Goal: Task Accomplishment & Management: Complete application form

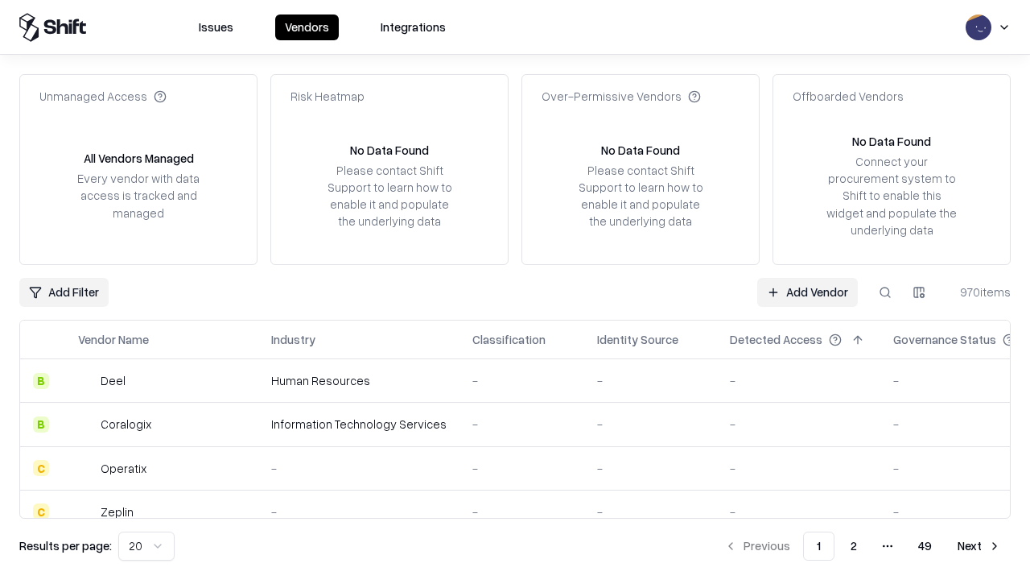
click at [807, 291] on link "Add Vendor" at bounding box center [807, 292] width 101 height 29
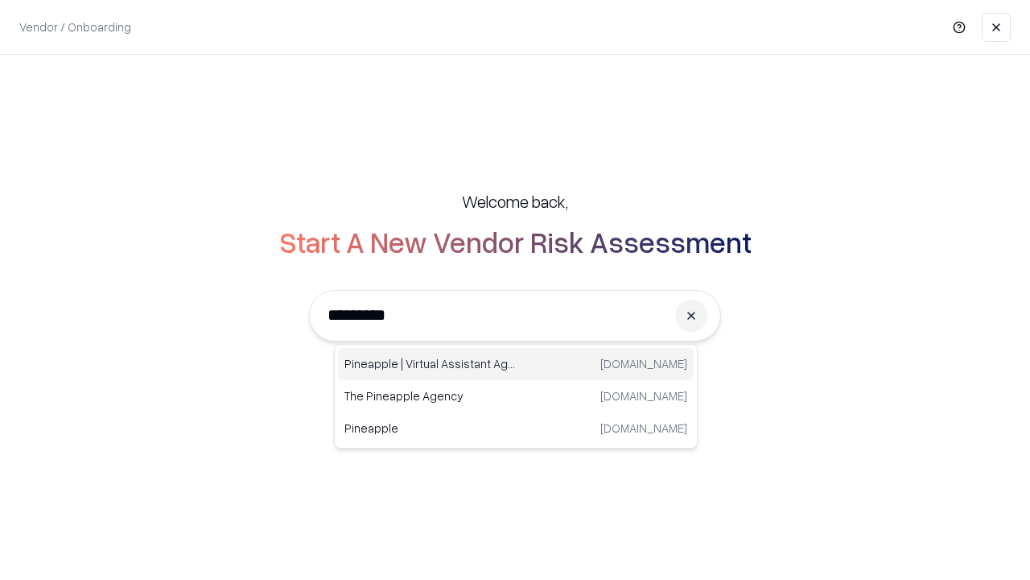
click at [516, 364] on div "Pineapple | Virtual Assistant Agency trypineapple.com" at bounding box center [516, 364] width 356 height 32
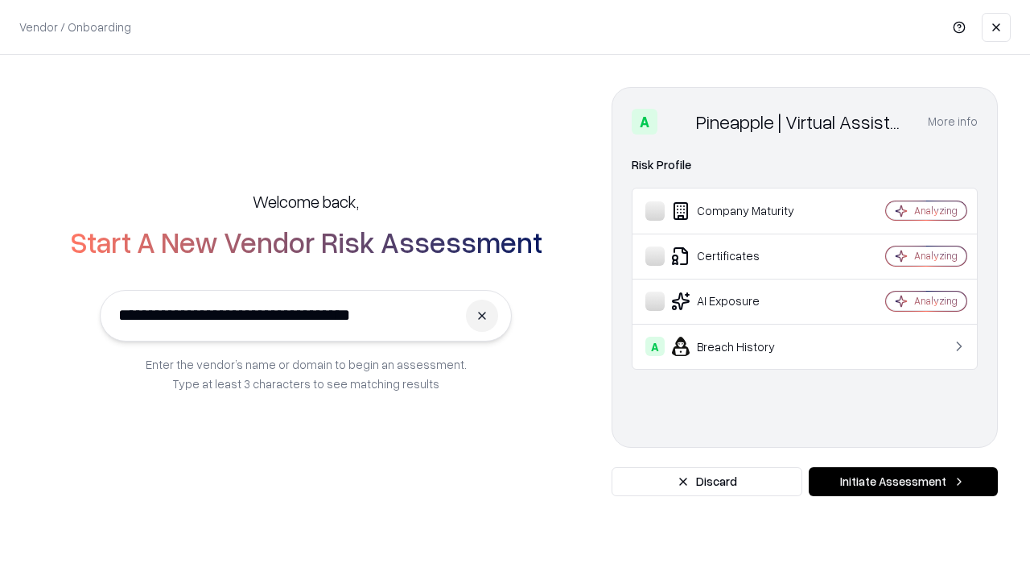
type input "**********"
click at [903, 481] on button "Initiate Assessment" at bounding box center [903, 481] width 189 height 29
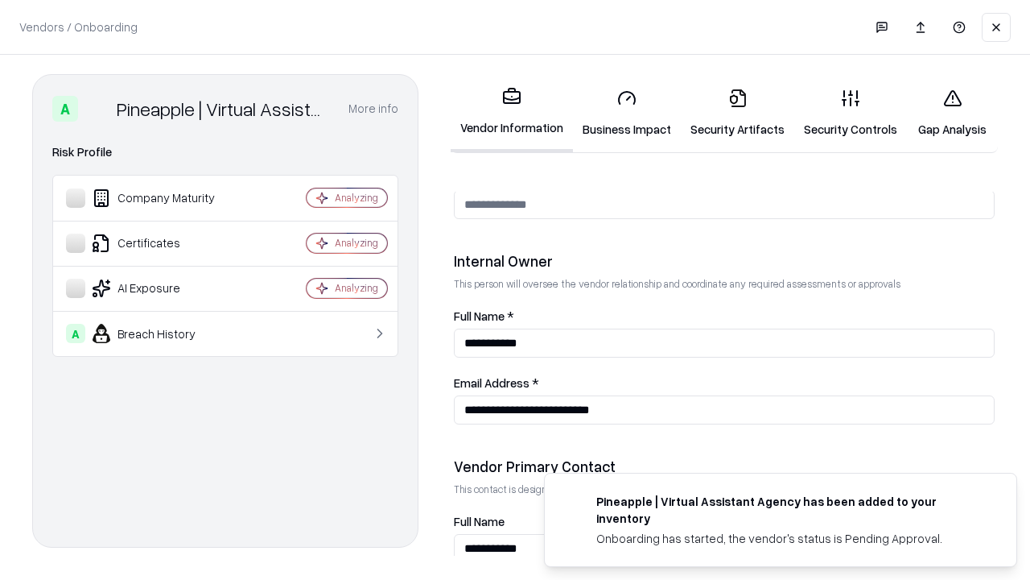
scroll to position [834, 0]
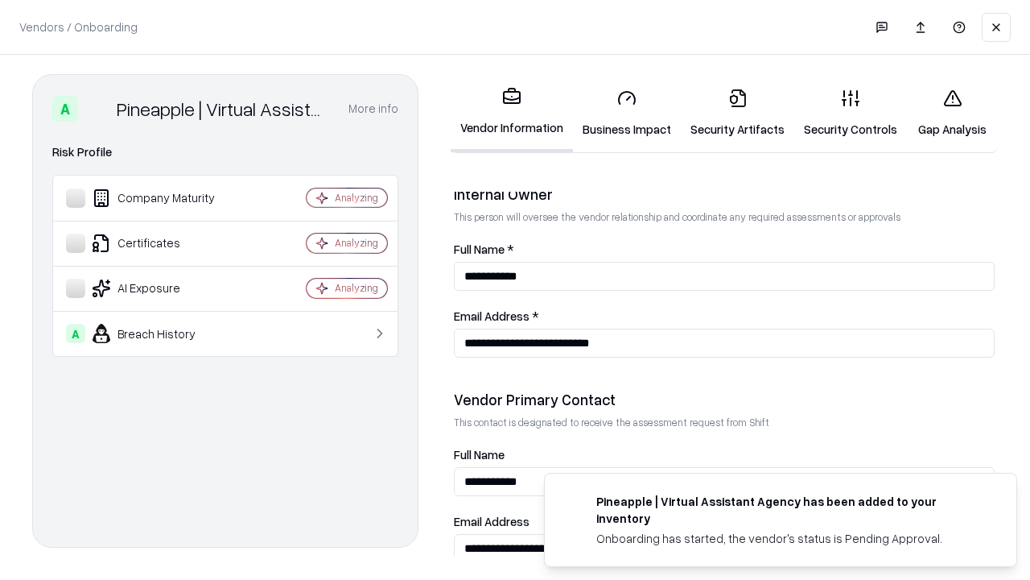
click at [627, 113] on link "Business Impact" at bounding box center [627, 113] width 108 height 75
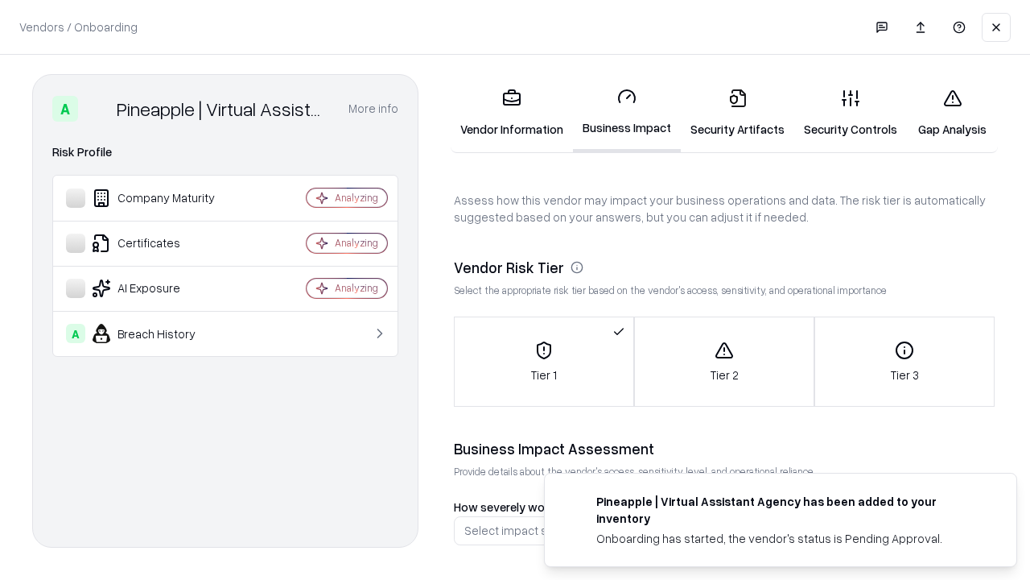
click at [737, 113] on link "Security Artifacts" at bounding box center [737, 113] width 113 height 75
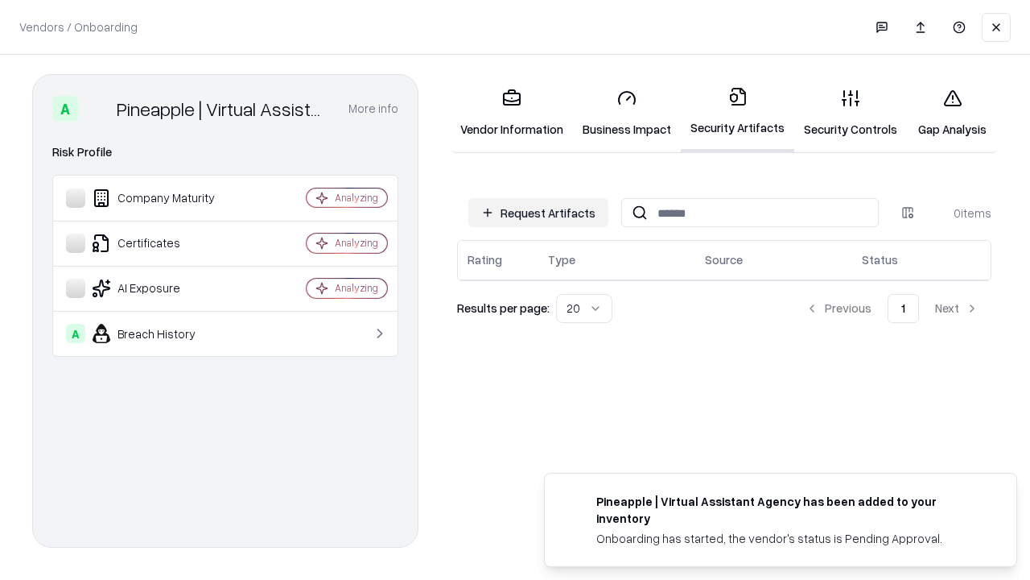
click at [538, 212] on button "Request Artifacts" at bounding box center [538, 212] width 140 height 29
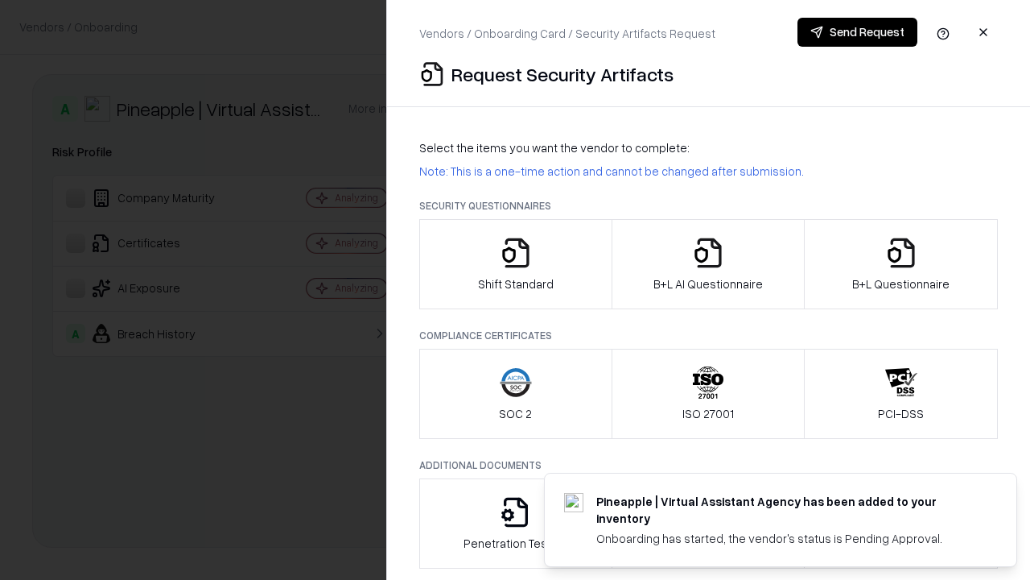
click at [515, 264] on icon "button" at bounding box center [516, 253] width 32 height 32
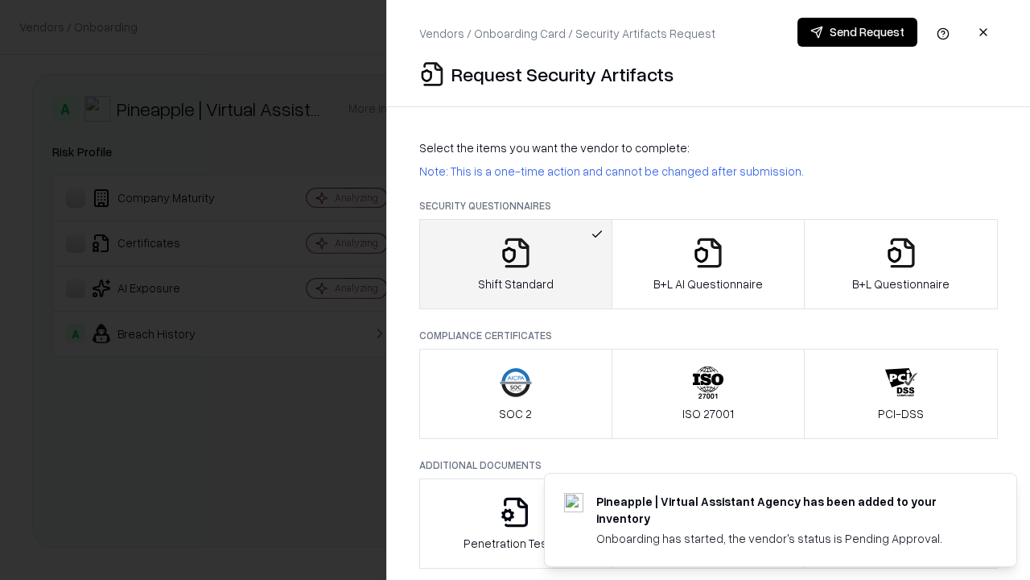
click at [857, 32] on button "Send Request" at bounding box center [858, 32] width 120 height 29
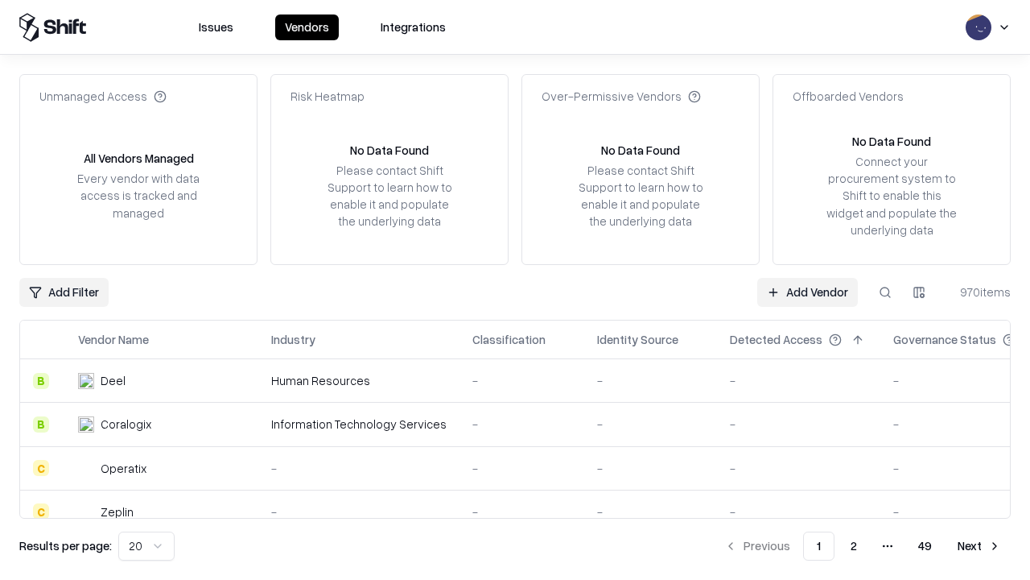
click at [885, 291] on button at bounding box center [885, 292] width 29 height 29
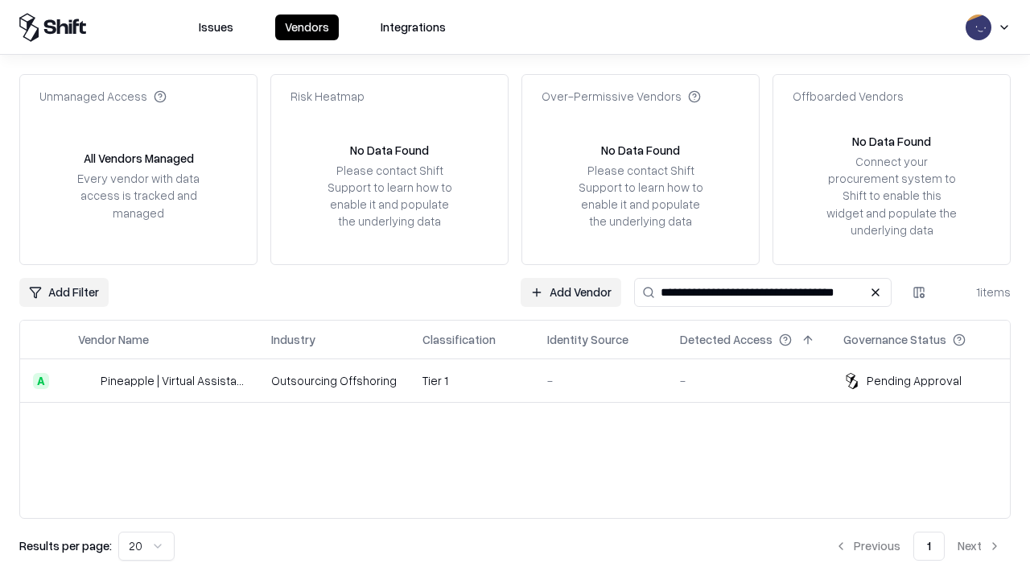
type input "**********"
click at [525, 380] on td "Tier 1" at bounding box center [472, 380] width 125 height 43
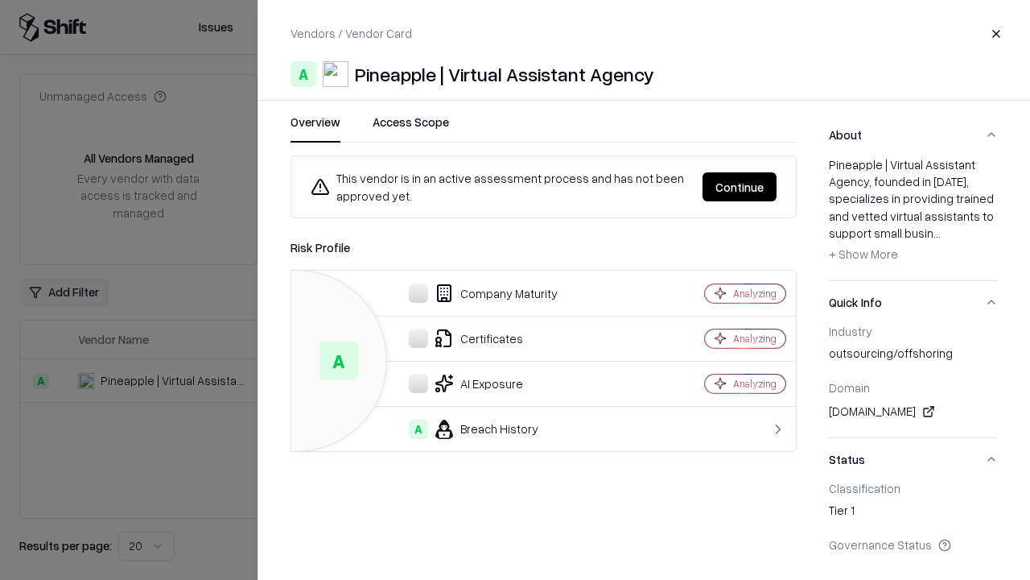
click at [740, 187] on button "Continue" at bounding box center [740, 186] width 74 height 29
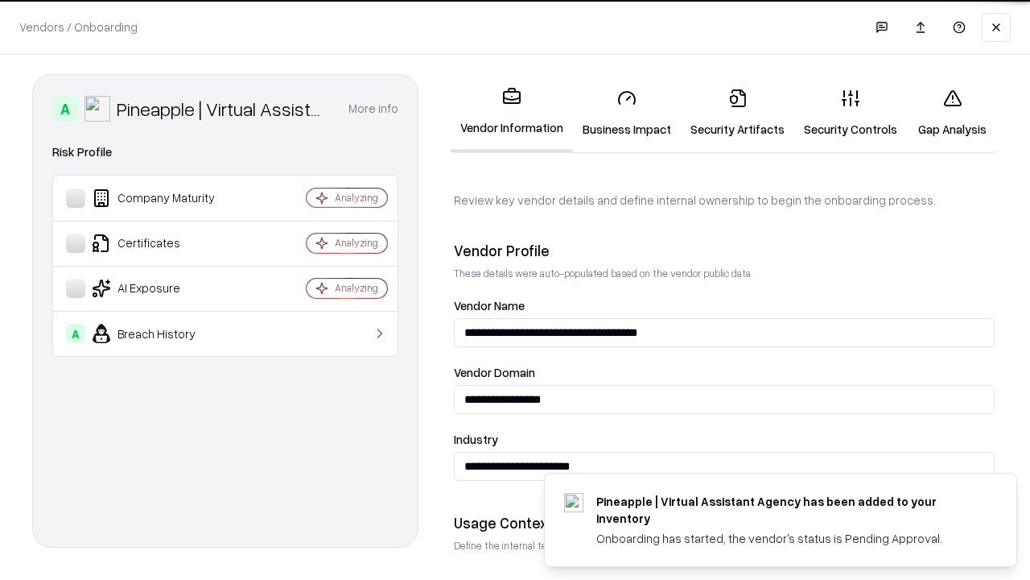
click at [737, 113] on link "Security Artifacts" at bounding box center [737, 113] width 113 height 75
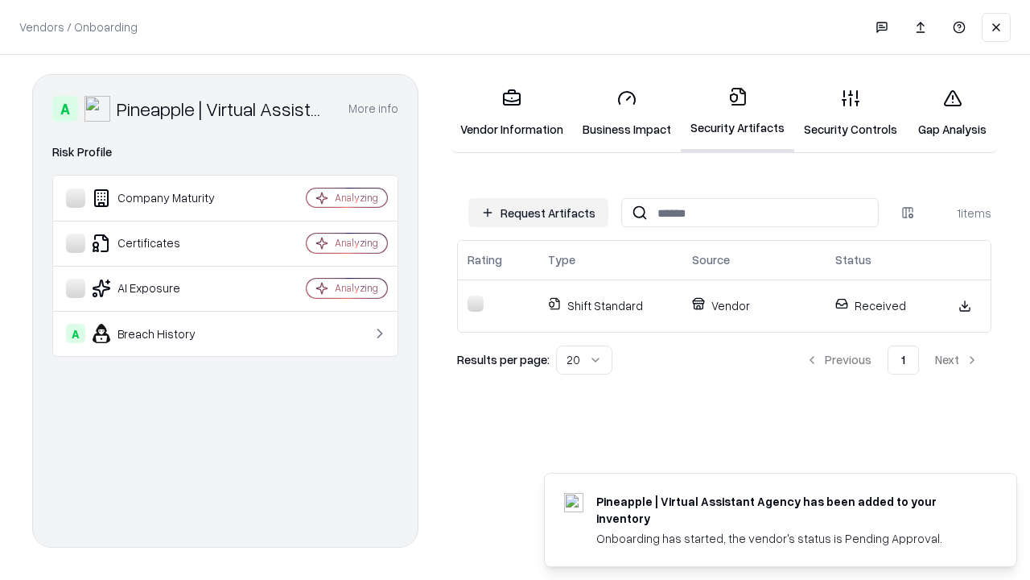
click at [851, 113] on link "Security Controls" at bounding box center [850, 113] width 113 height 75
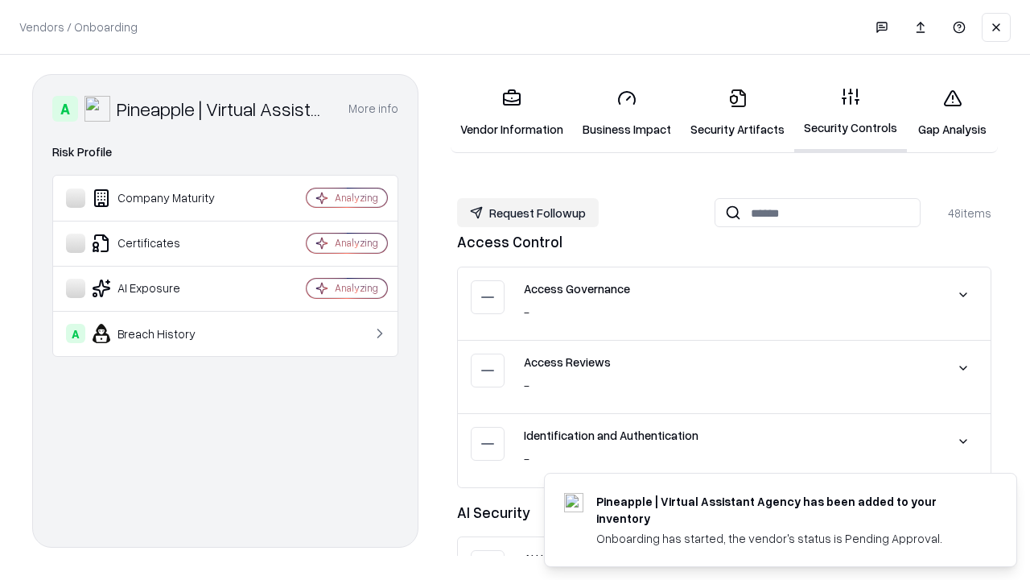
click at [528, 212] on button "Request Followup" at bounding box center [528, 212] width 142 height 29
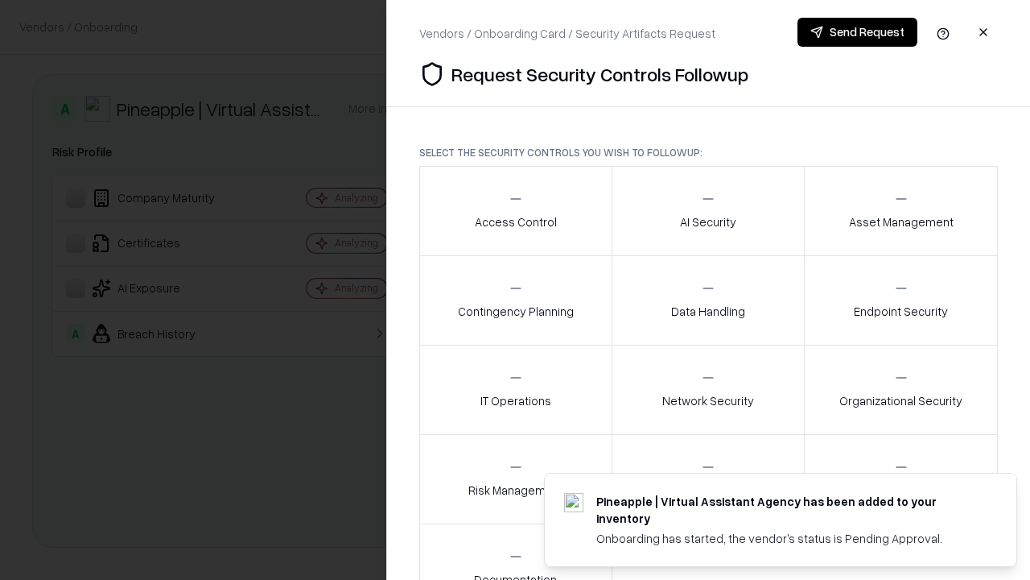
click at [515, 211] on div "Access Control" at bounding box center [516, 210] width 82 height 39
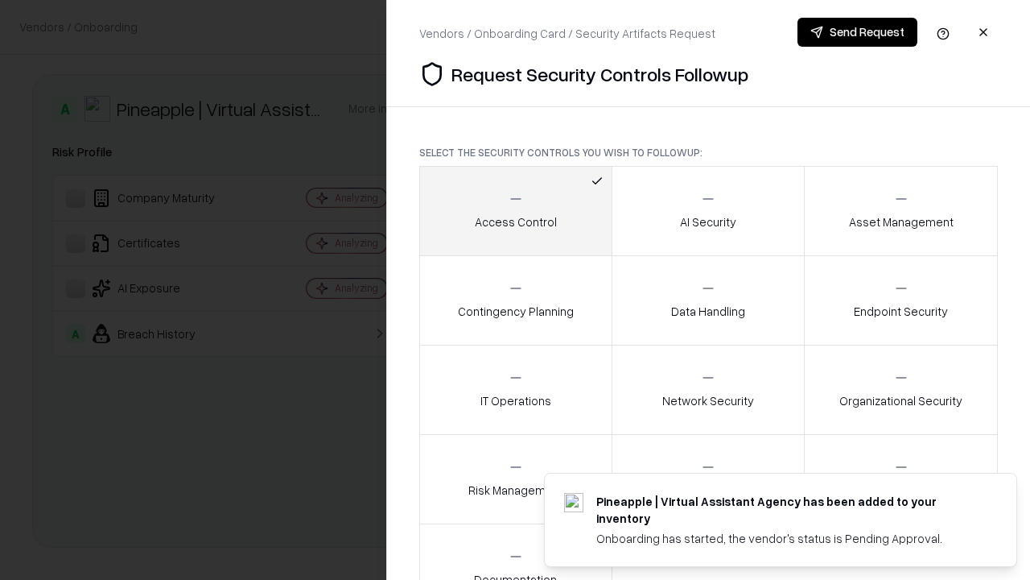
click at [857, 32] on button "Send Request" at bounding box center [858, 32] width 120 height 29
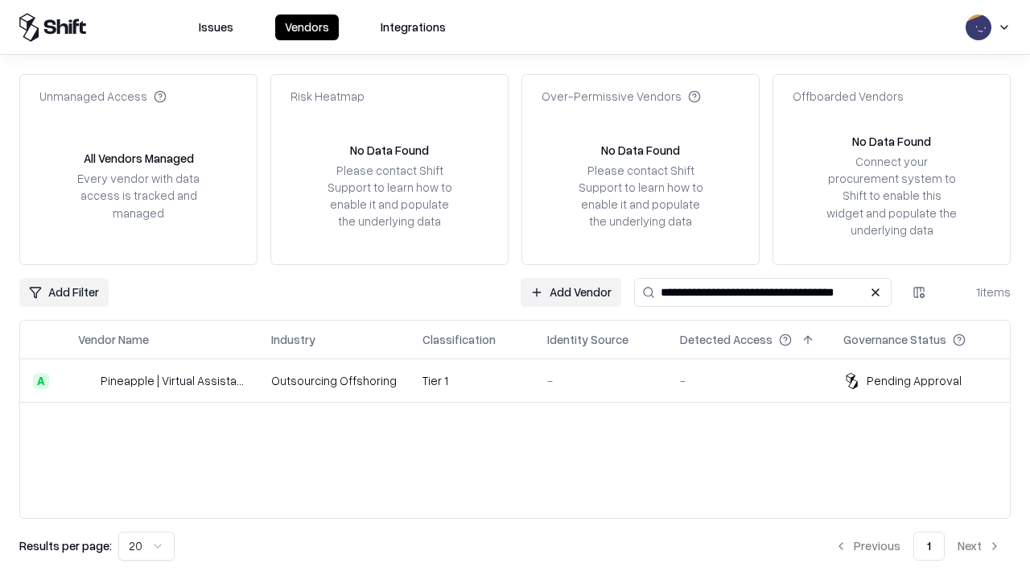
type input "**********"
click at [525, 380] on td "Tier 1" at bounding box center [472, 380] width 125 height 43
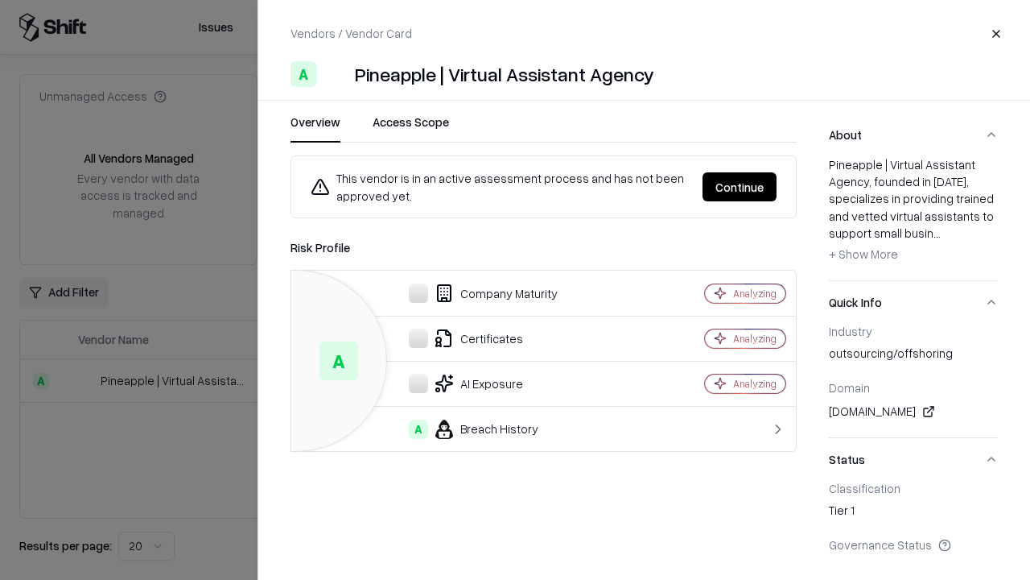
click at [740, 187] on button "Continue" at bounding box center [740, 186] width 74 height 29
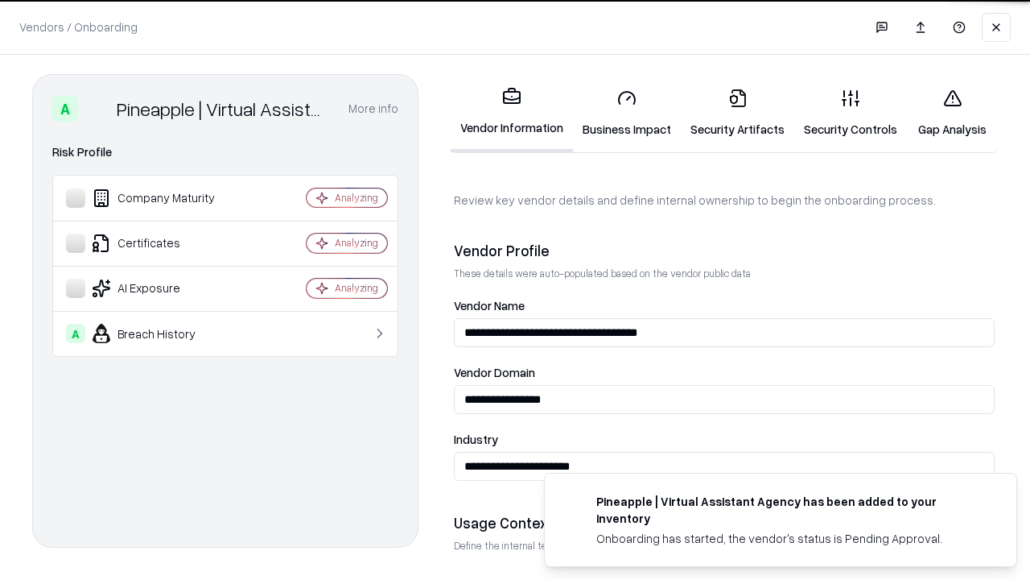
click at [952, 113] on link "Gap Analysis" at bounding box center [952, 113] width 91 height 75
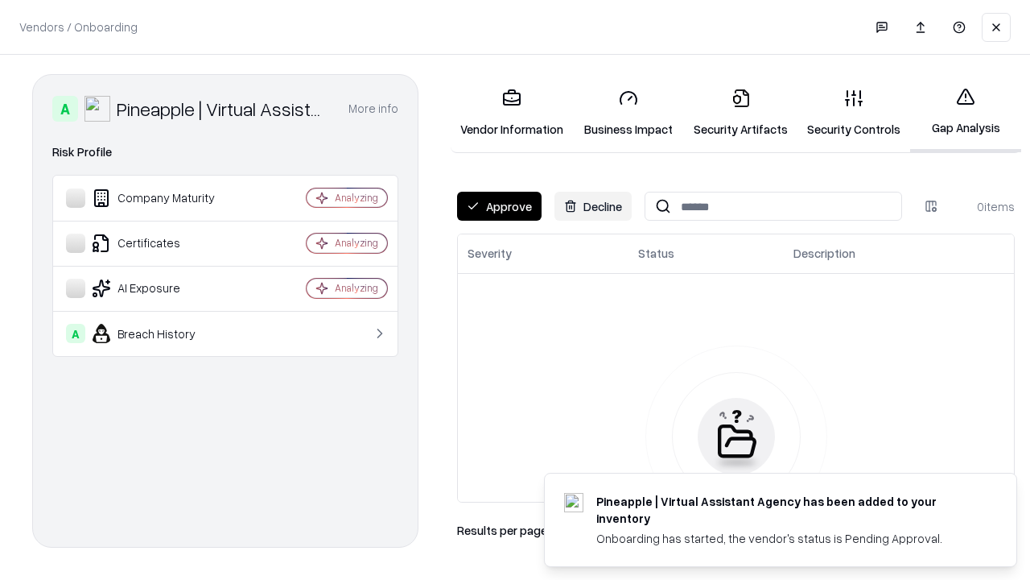
click at [499, 206] on button "Approve" at bounding box center [499, 206] width 85 height 29
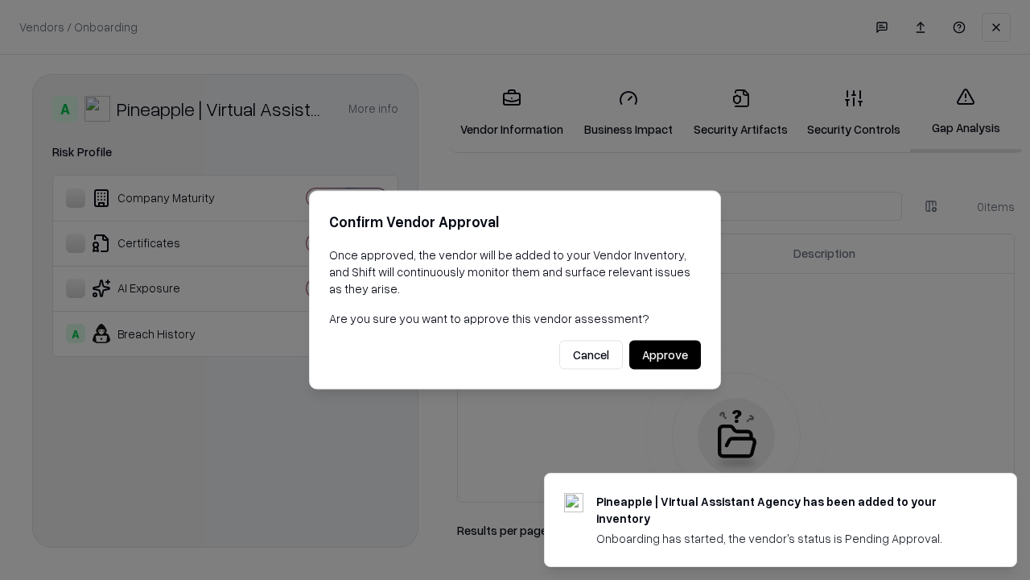
click at [665, 354] on button "Approve" at bounding box center [665, 354] width 72 height 29
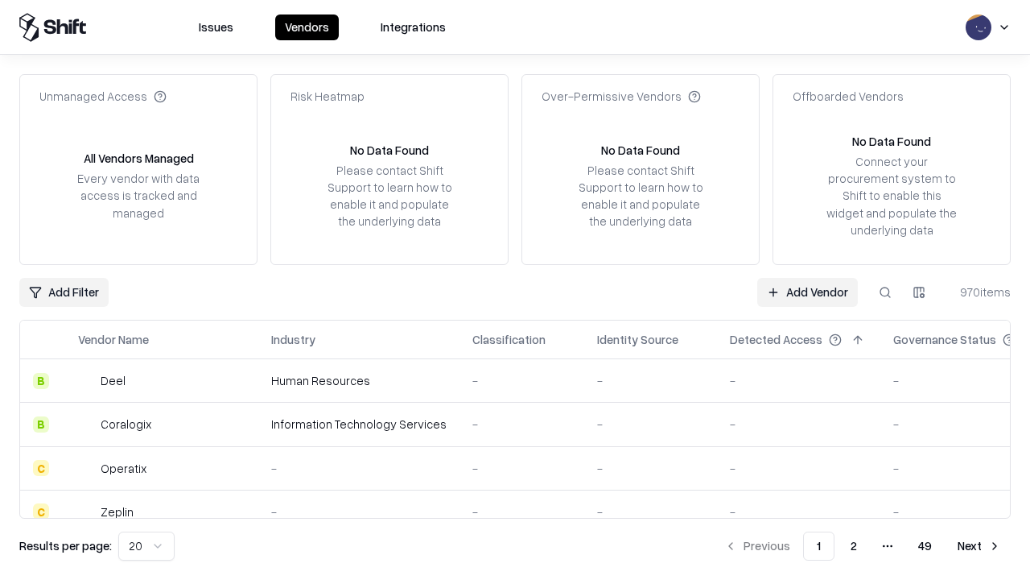
type input "**********"
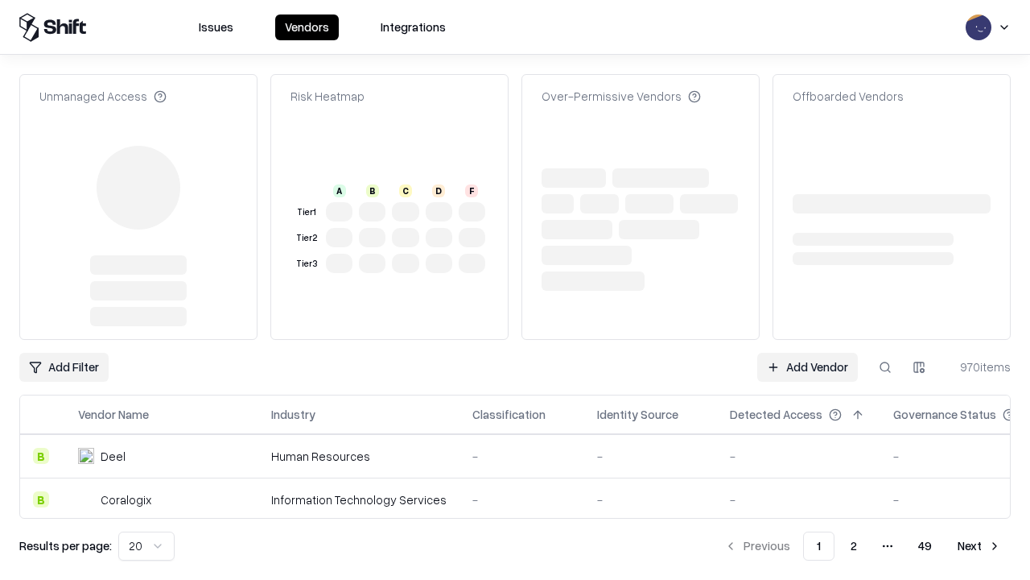
click at [807, 367] on link "Add Vendor" at bounding box center [807, 367] width 101 height 29
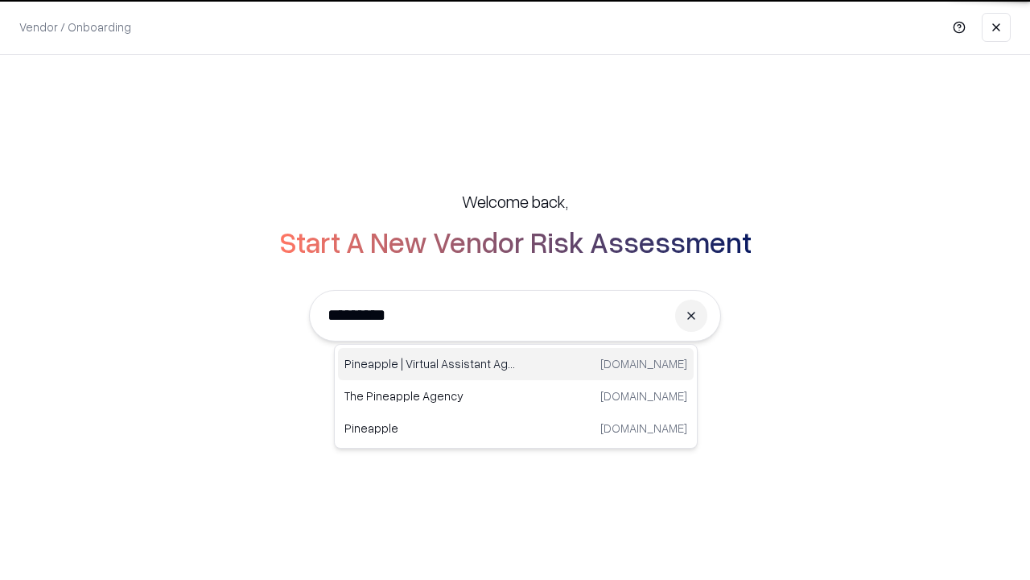
click at [516, 364] on div "Pineapple | Virtual Assistant Agency [DOMAIN_NAME]" at bounding box center [516, 364] width 356 height 32
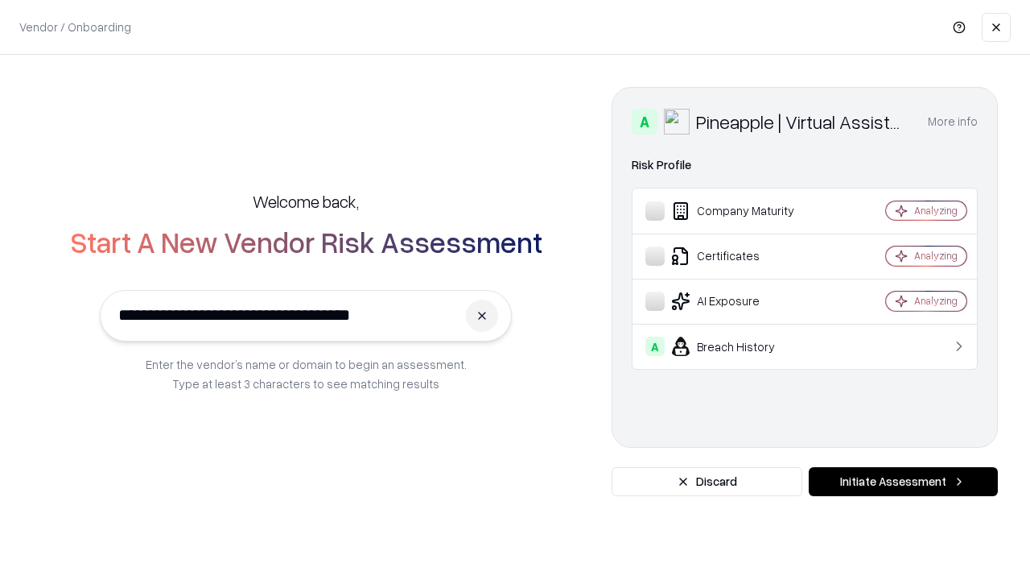
type input "**********"
click at [903, 481] on button "Initiate Assessment" at bounding box center [903, 481] width 189 height 29
